Goal: Task Accomplishment & Management: Use online tool/utility

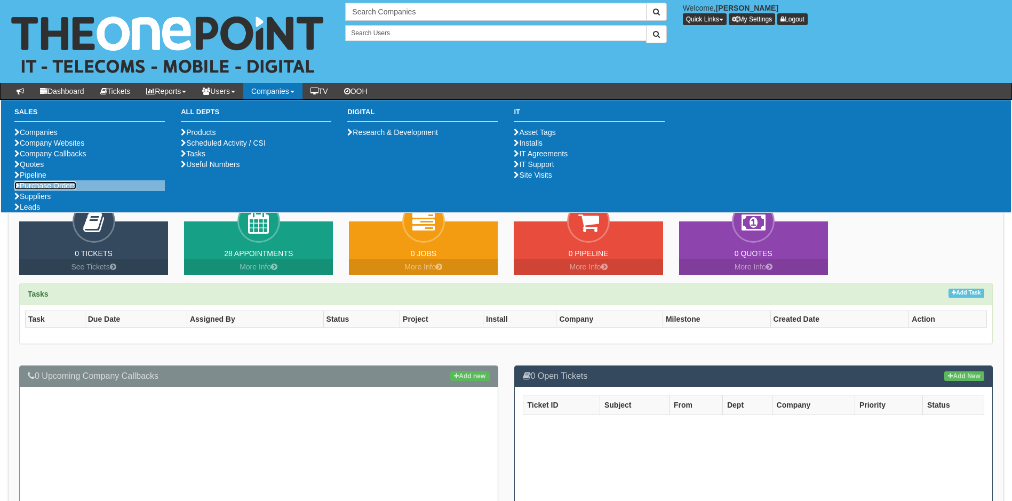
click at [61, 190] on link "Purchase Orders" at bounding box center [45, 185] width 62 height 9
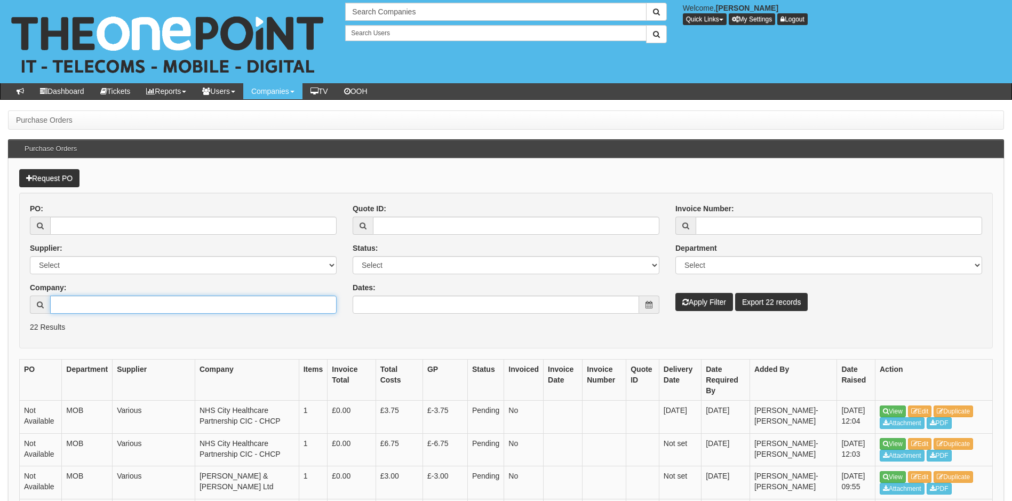
click at [119, 301] on input "Company:" at bounding box center [193, 305] width 287 height 18
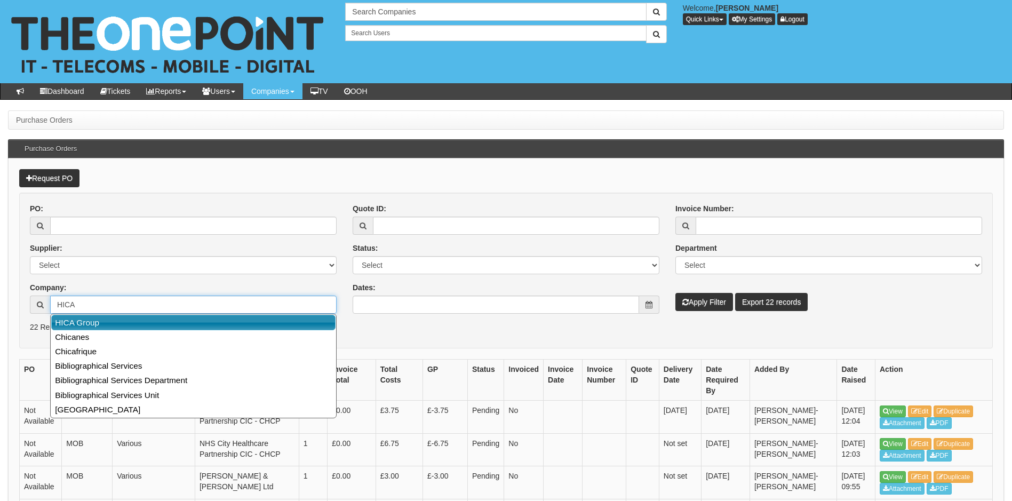
click at [96, 322] on link "HICA Group" at bounding box center [193, 322] width 284 height 15
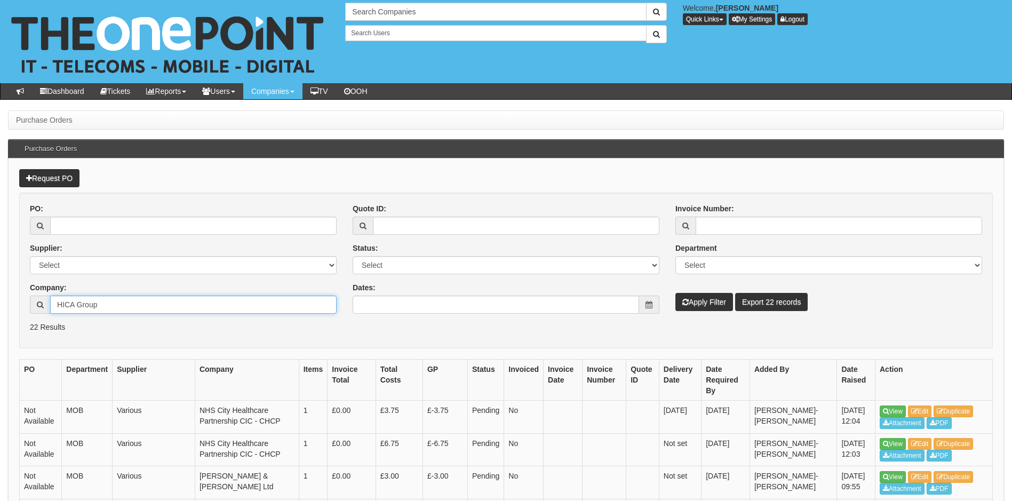
type input "HICA Group"
click at [706, 299] on button "Apply Filter" at bounding box center [705, 302] width 58 height 18
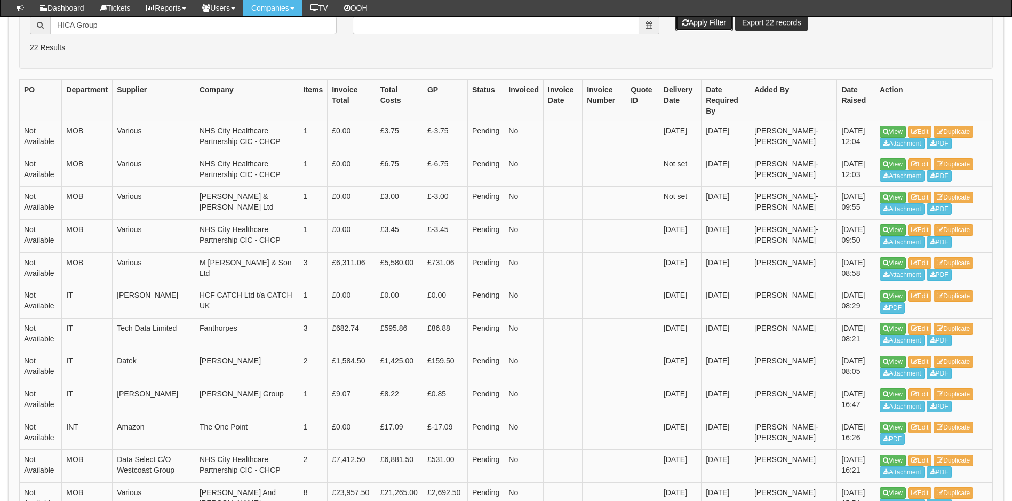
scroll to position [251, 0]
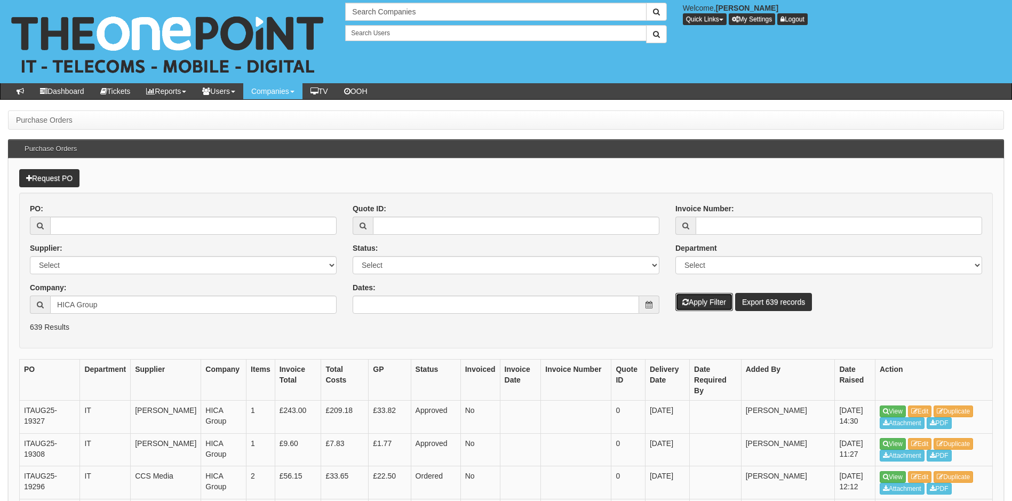
click at [699, 300] on button "Apply Filter" at bounding box center [705, 302] width 58 height 18
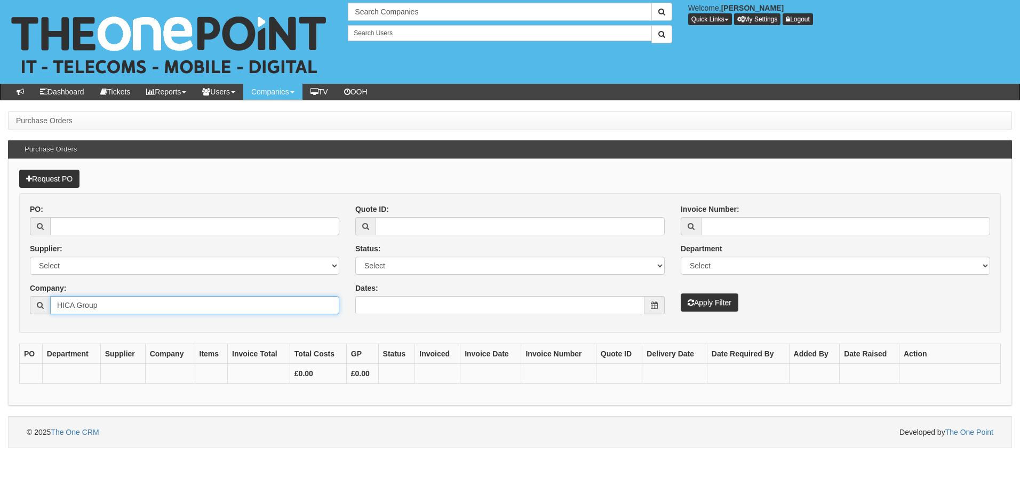
click at [118, 305] on input "HICA Group" at bounding box center [194, 305] width 289 height 18
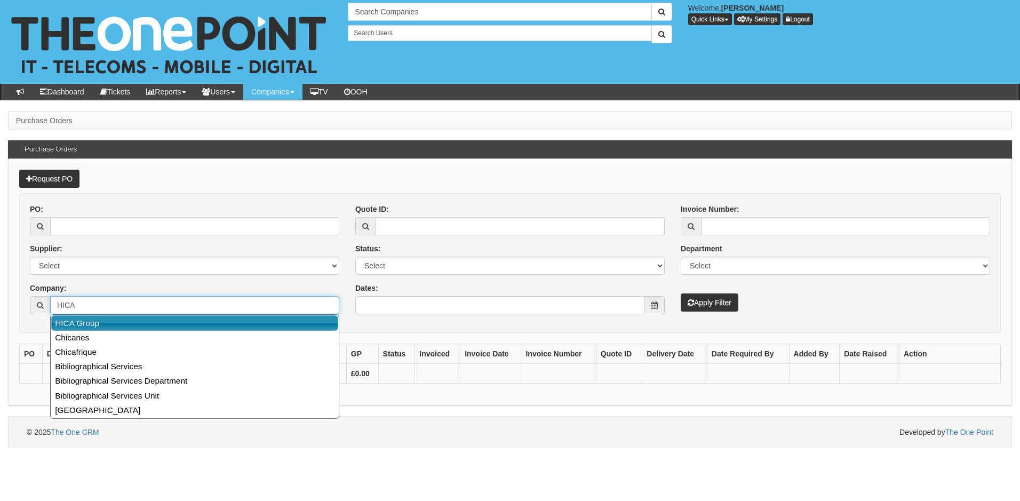
click at [86, 325] on link "HICA Group" at bounding box center [194, 322] width 287 height 15
type input "HICA Group"
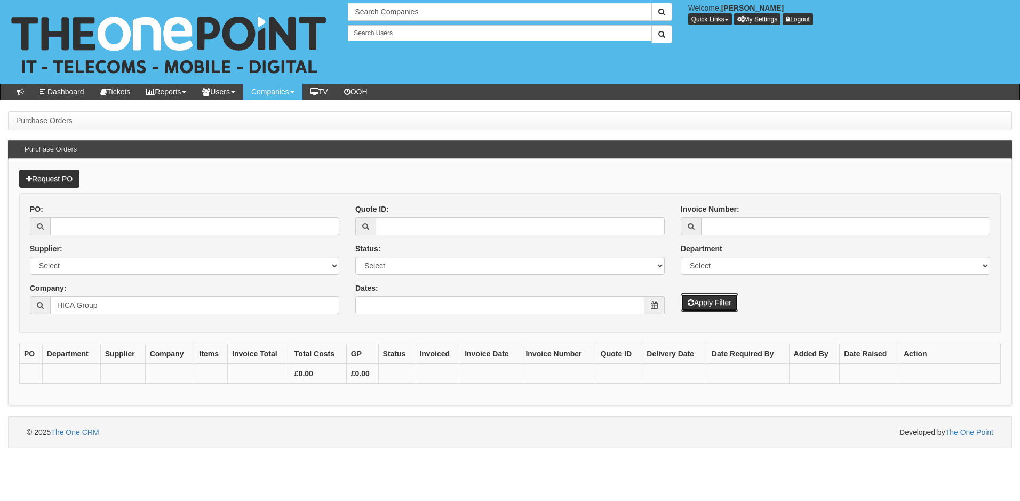
click at [703, 304] on button "Apply Filter" at bounding box center [710, 302] width 58 height 18
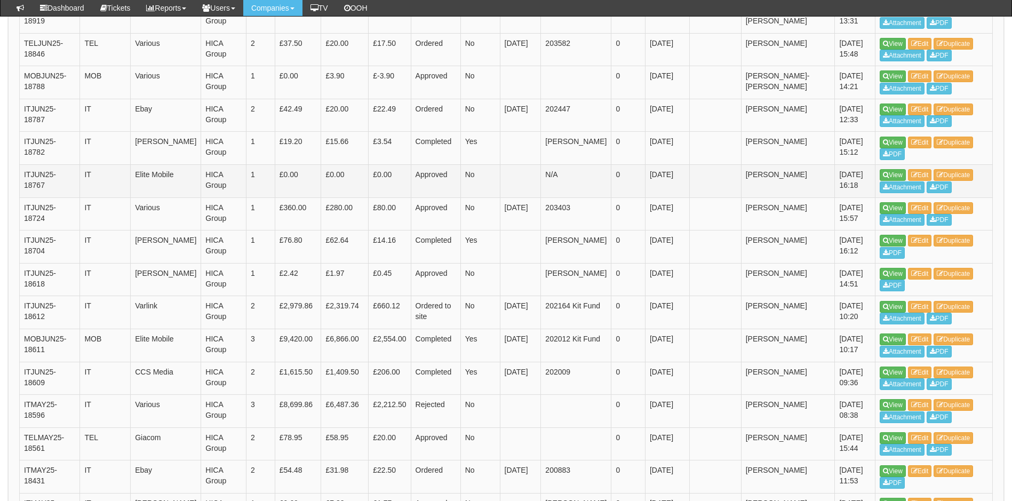
scroll to position [854, 0]
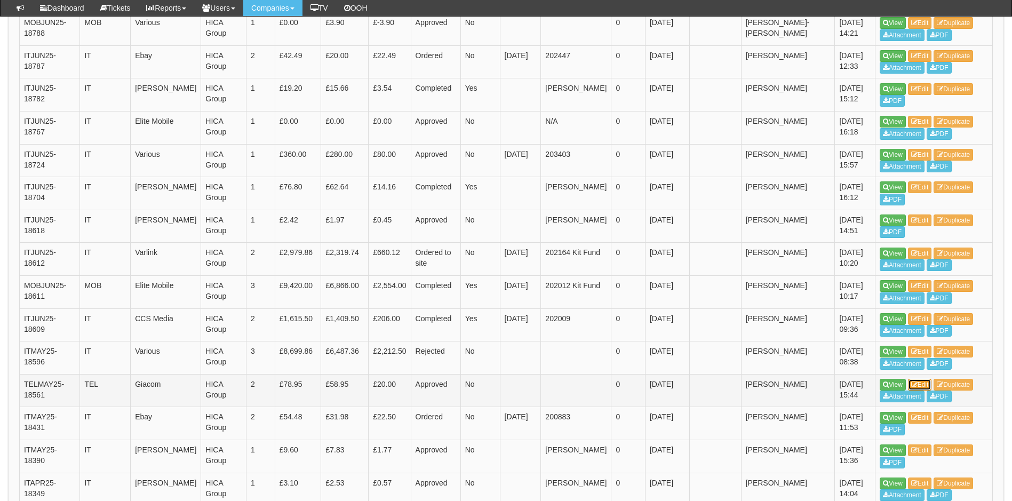
click at [918, 382] on icon at bounding box center [914, 385] width 6 height 6
